Goal: Task Accomplishment & Management: Complete application form

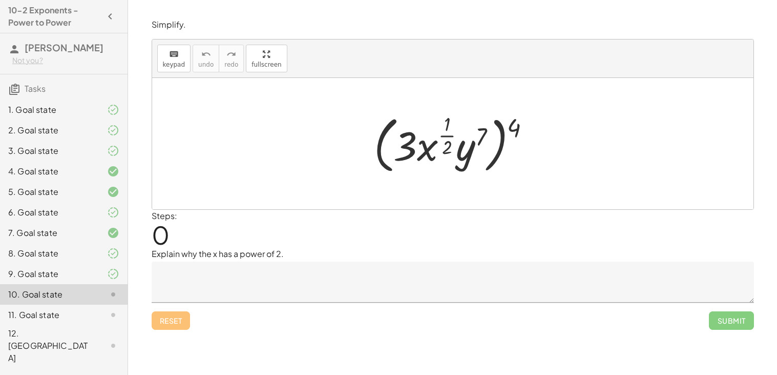
click at [342, 272] on textarea at bounding box center [453, 281] width 603 height 41
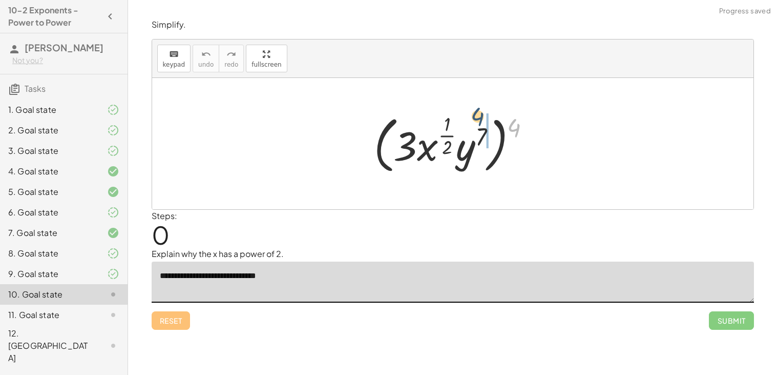
drag, startPoint x: 514, startPoint y: 124, endPoint x: 474, endPoint y: 115, distance: 40.9
click at [474, 115] on div at bounding box center [456, 143] width 175 height 67
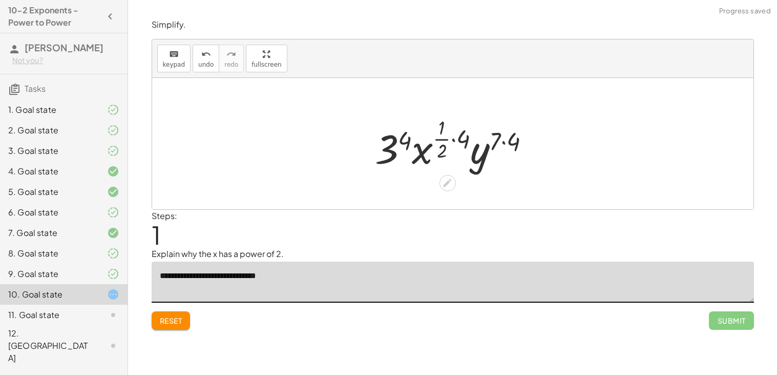
click at [394, 151] on div at bounding box center [457, 143] width 174 height 60
click at [453, 143] on div at bounding box center [457, 143] width 176 height 60
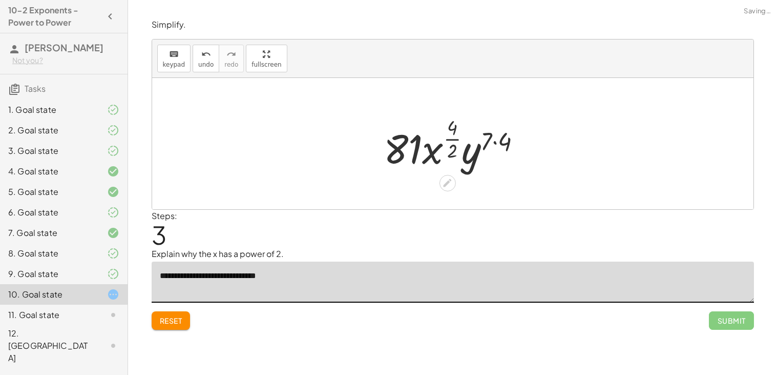
click at [506, 143] on div at bounding box center [457, 143] width 156 height 60
click at [202, 60] on button "undo undo" at bounding box center [206, 59] width 27 height 28
click at [202, 61] on span "undo" at bounding box center [205, 64] width 15 height 7
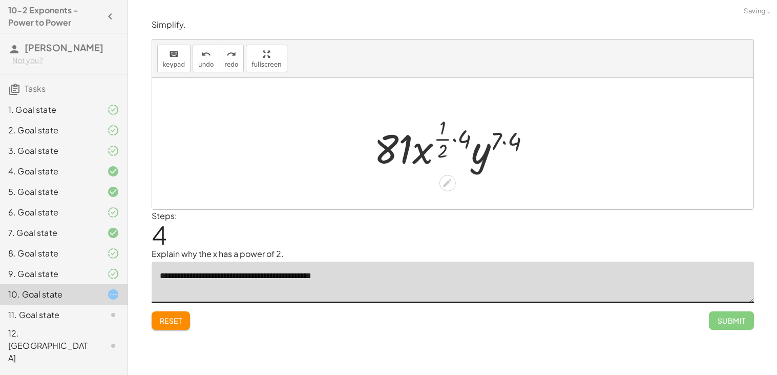
click at [452, 129] on div at bounding box center [457, 143] width 176 height 60
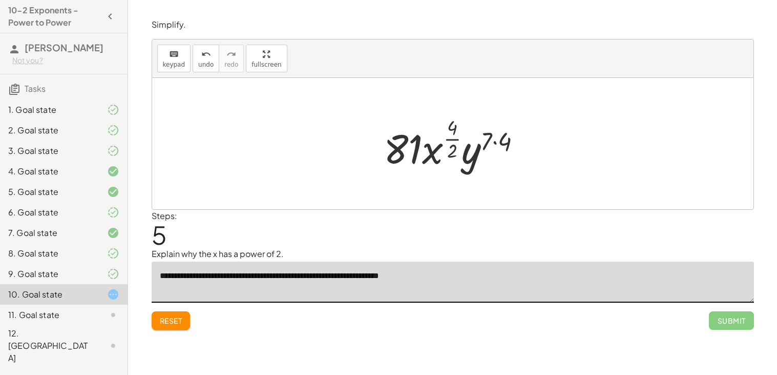
click at [618, 282] on textarea "**********" at bounding box center [453, 281] width 603 height 41
click at [501, 139] on div at bounding box center [457, 143] width 156 height 60
click at [456, 138] on div at bounding box center [457, 143] width 154 height 60
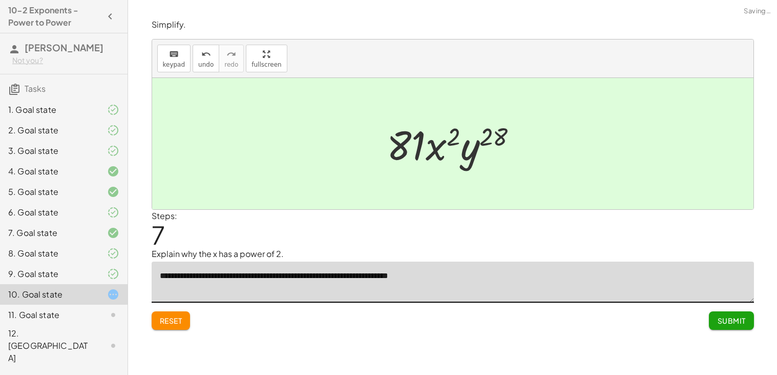
type textarea "**********"
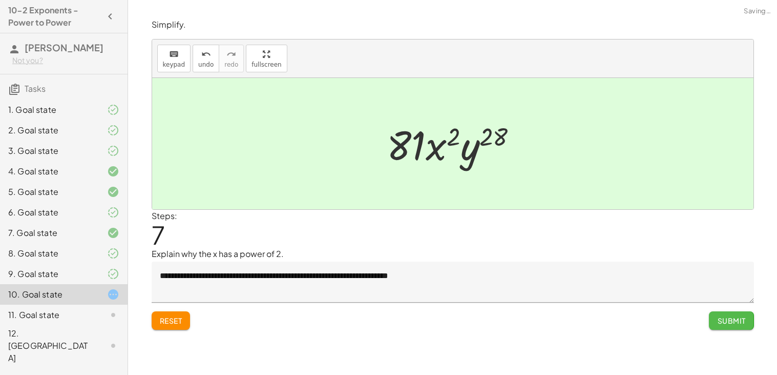
click at [737, 319] on span "Submit" at bounding box center [731, 320] width 28 height 9
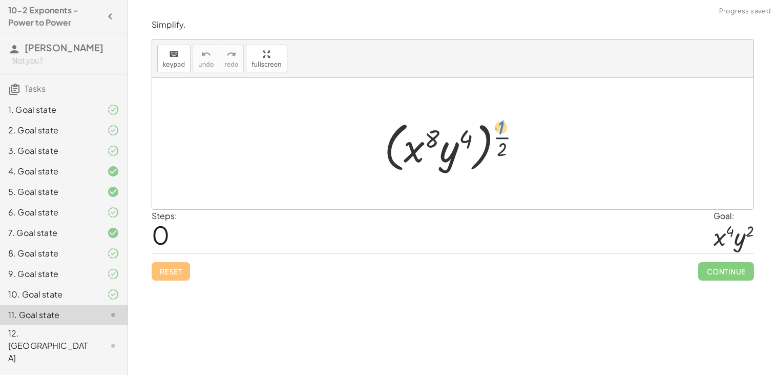
click at [501, 131] on div at bounding box center [456, 144] width 155 height 64
drag, startPoint x: 502, startPoint y: 138, endPoint x: 478, endPoint y: 139, distance: 24.6
click at [478, 139] on div at bounding box center [456, 144] width 155 height 64
drag, startPoint x: 500, startPoint y: 139, endPoint x: 468, endPoint y: 129, distance: 32.9
click at [468, 129] on div at bounding box center [456, 144] width 155 height 64
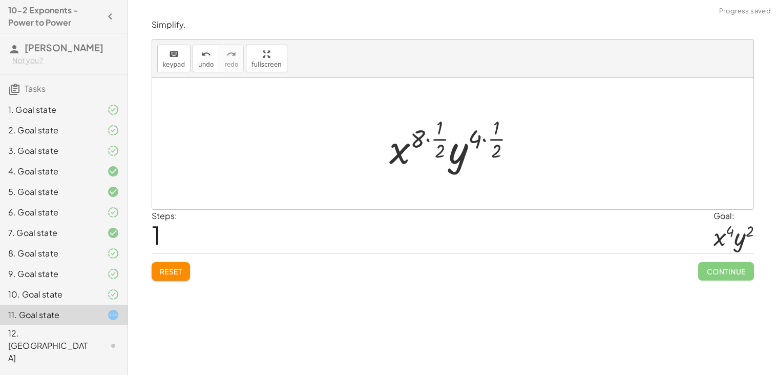
click at [498, 138] on div at bounding box center [456, 143] width 144 height 60
click at [417, 138] on div at bounding box center [456, 143] width 144 height 60
click at [426, 140] on div at bounding box center [456, 143] width 144 height 60
click at [476, 139] on div at bounding box center [456, 143] width 125 height 60
click at [481, 133] on div at bounding box center [457, 143] width 106 height 60
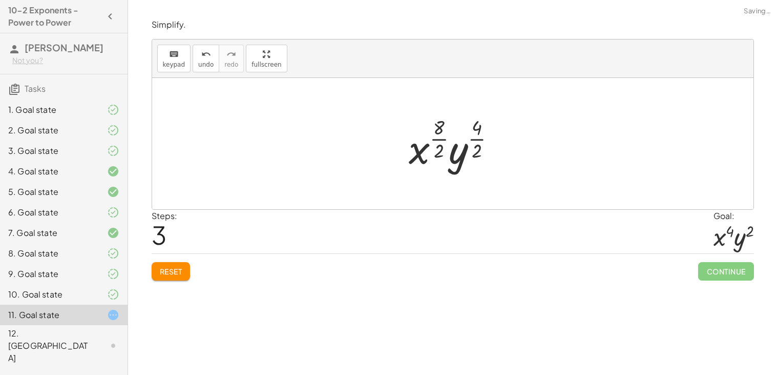
click at [480, 138] on div at bounding box center [457, 143] width 106 height 60
click at [443, 138] on div at bounding box center [456, 143] width 101 height 60
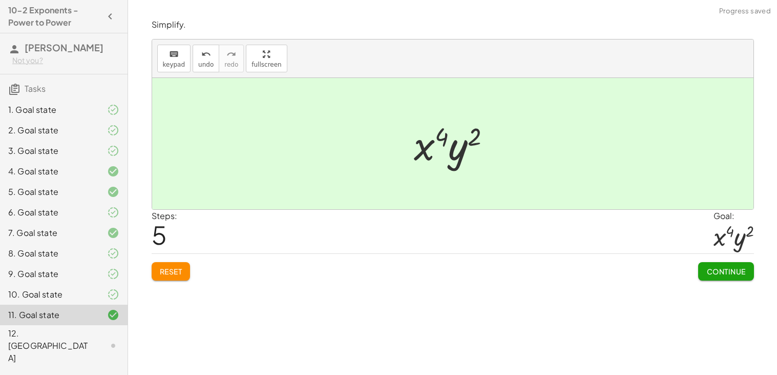
click at [718, 271] on span "Continue" at bounding box center [726, 270] width 39 height 9
